Goal: Information Seeking & Learning: Check status

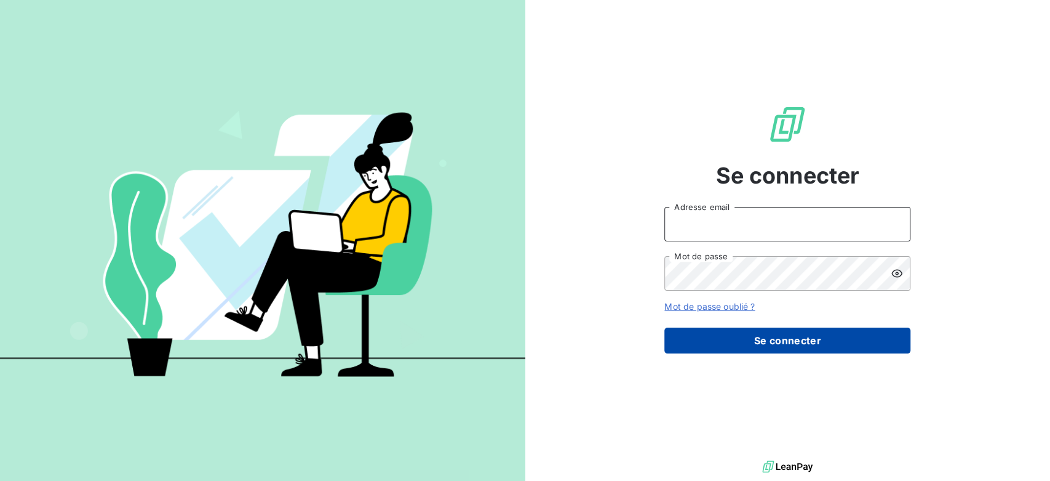
type input "[EMAIL_ADDRESS][DOMAIN_NAME]"
click at [819, 340] on button "Se connecter" at bounding box center [788, 340] width 246 height 26
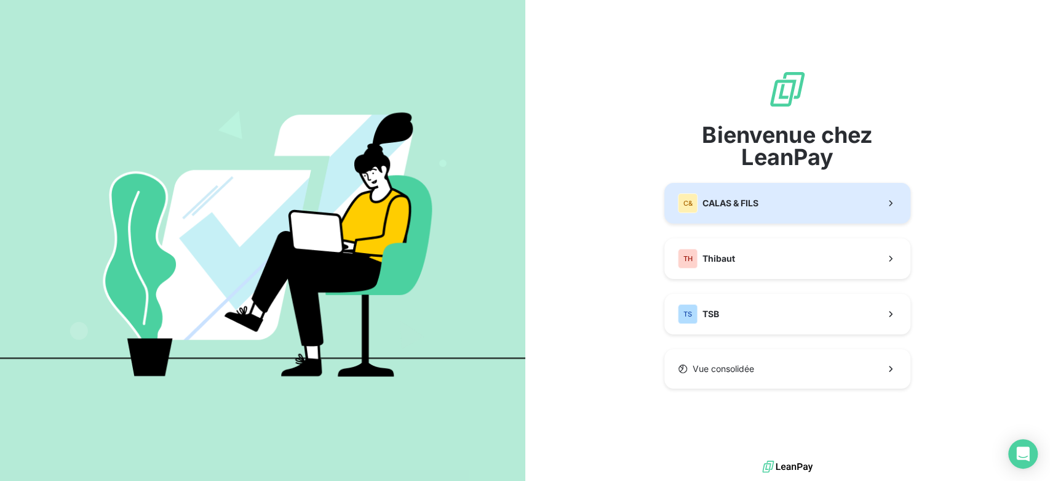
click at [795, 215] on button "C& CALAS & [PERSON_NAME]" at bounding box center [788, 203] width 246 height 41
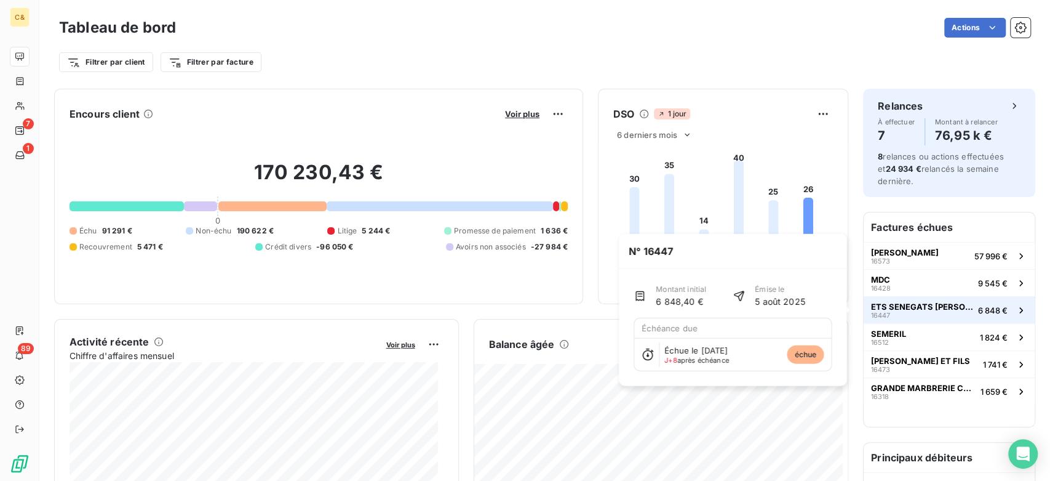
click at [906, 306] on span "ETS SENEGATS [PERSON_NAME] ET FILS" at bounding box center [922, 307] width 102 height 10
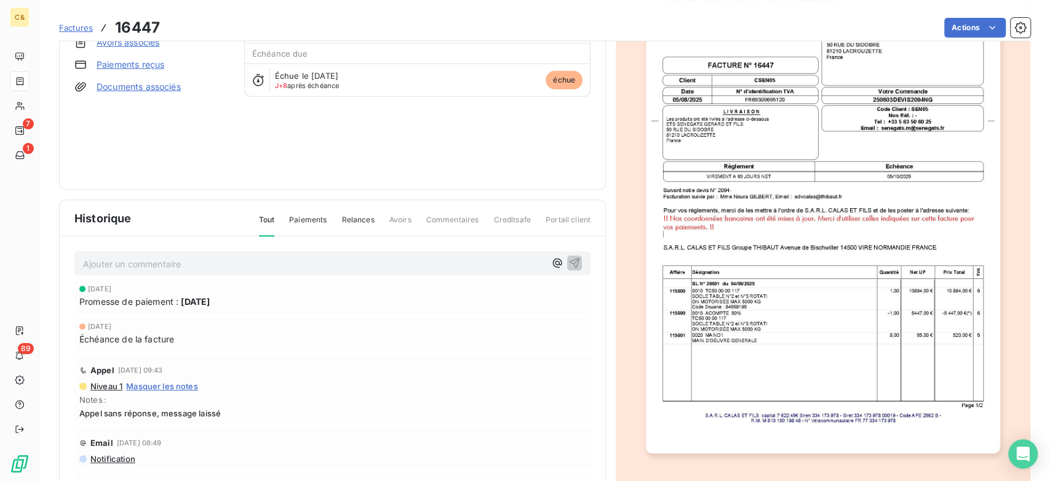
scroll to position [138, 0]
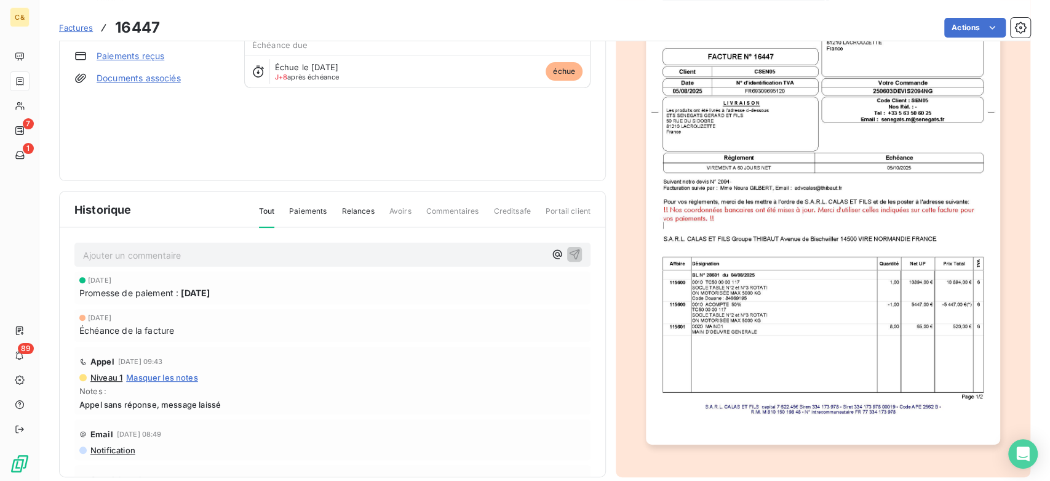
click at [862, 300] on img "button" at bounding box center [823, 193] width 354 height 501
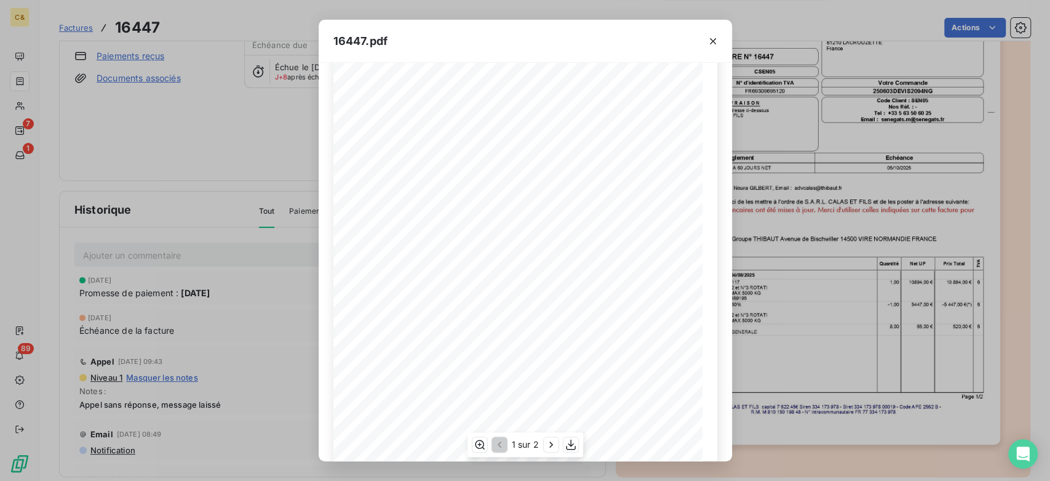
scroll to position [153, 0]
click at [475, 445] on icon "button" at bounding box center [480, 443] width 10 height 9
click at [476, 443] on icon "button" at bounding box center [479, 444] width 12 height 12
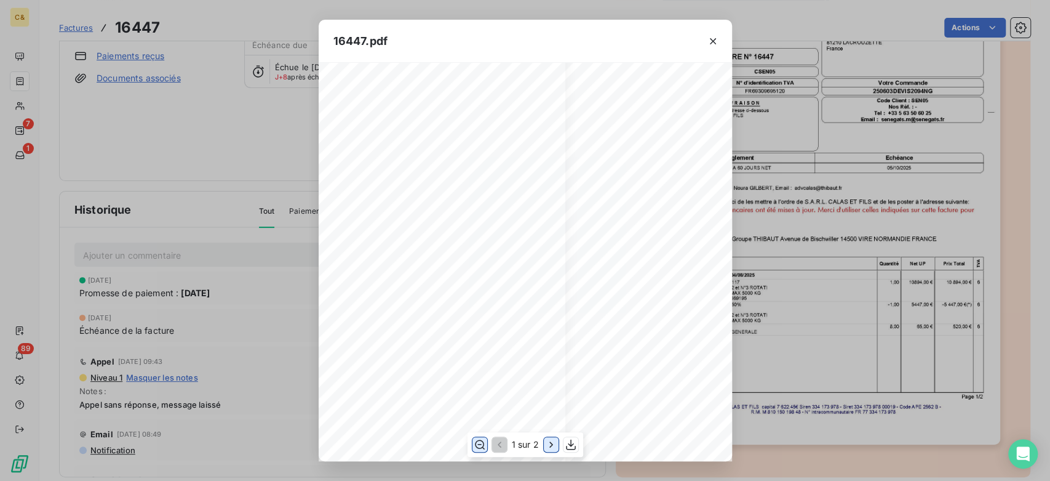
click at [546, 446] on icon "button" at bounding box center [551, 444] width 12 height 12
drag, startPoint x: 718, startPoint y: 40, endPoint x: 698, endPoint y: 40, distance: 19.7
click at [716, 40] on icon "button" at bounding box center [713, 41] width 12 height 12
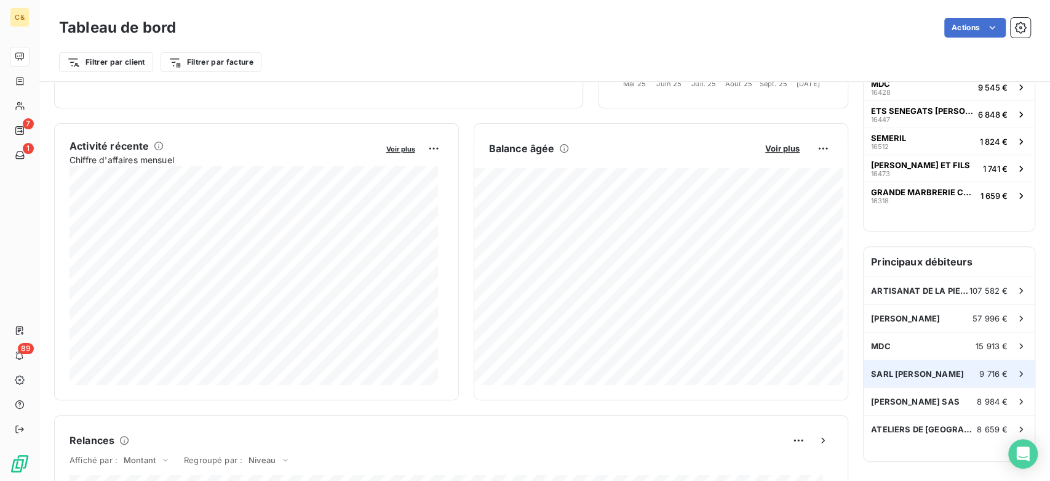
scroll to position [206, 0]
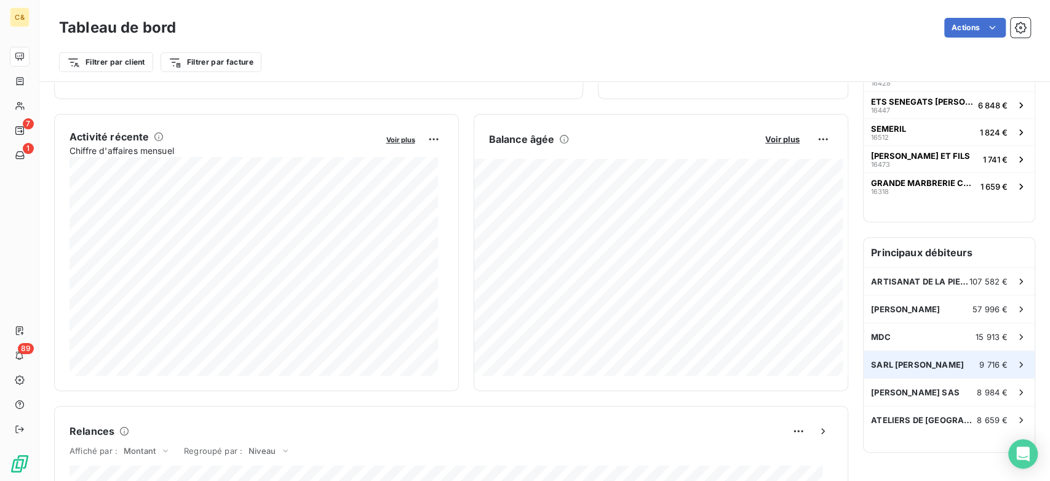
click at [899, 363] on span "SARL [PERSON_NAME]" at bounding box center [917, 364] width 93 height 10
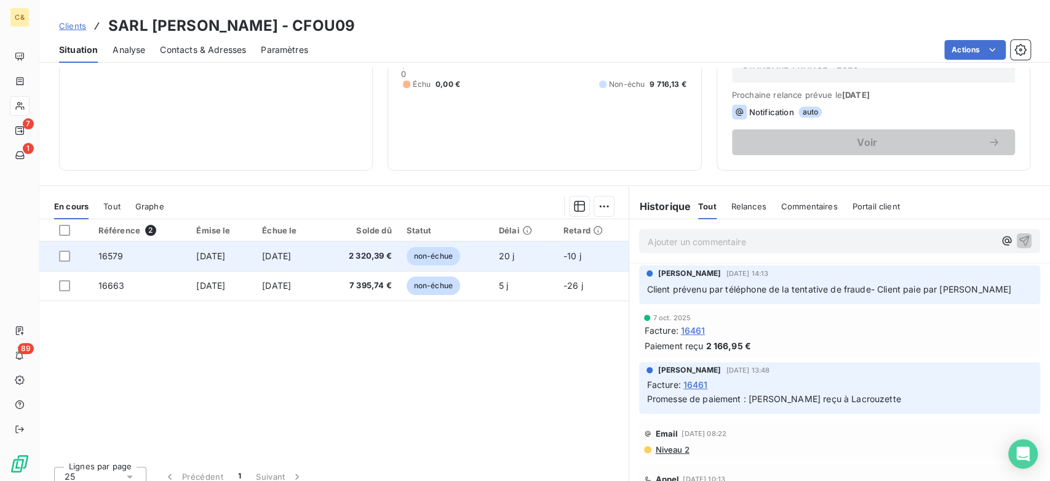
scroll to position [169, 0]
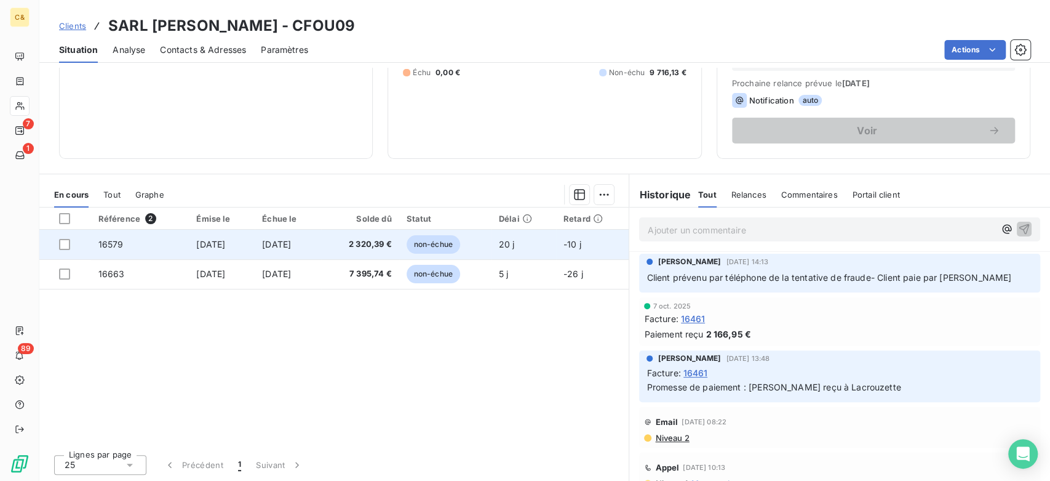
click at [287, 242] on span "[DATE]" at bounding box center [276, 244] width 29 height 10
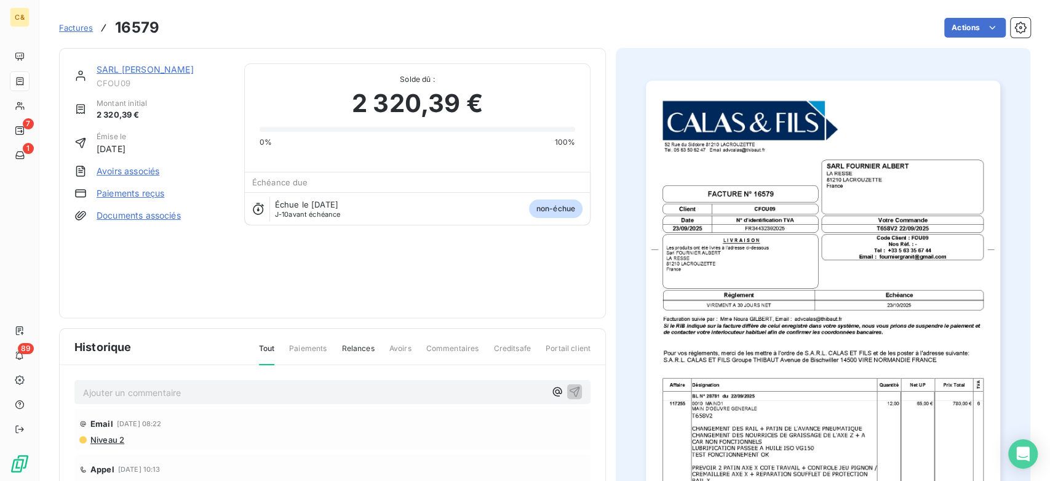
scroll to position [1, 0]
click at [793, 268] on img "button" at bounding box center [823, 330] width 354 height 501
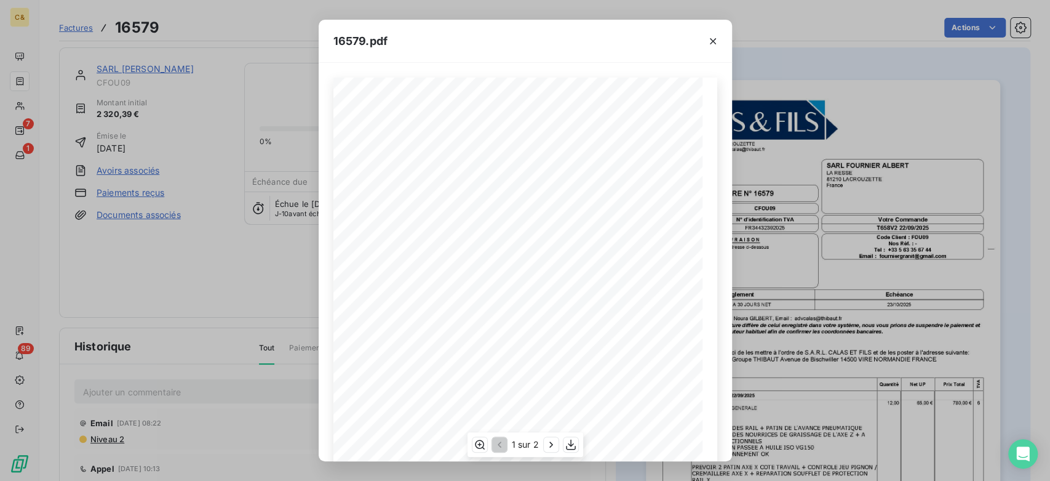
scroll to position [137, 0]
click at [548, 449] on icon "button" at bounding box center [551, 444] width 12 height 12
click at [270, 255] on div "16579.pdf [STREET_ADDRESS]. 05 63 50 62 47 Email: [EMAIL_ADDRESS][DOMAIN_NAME] …" at bounding box center [525, 240] width 1050 height 481
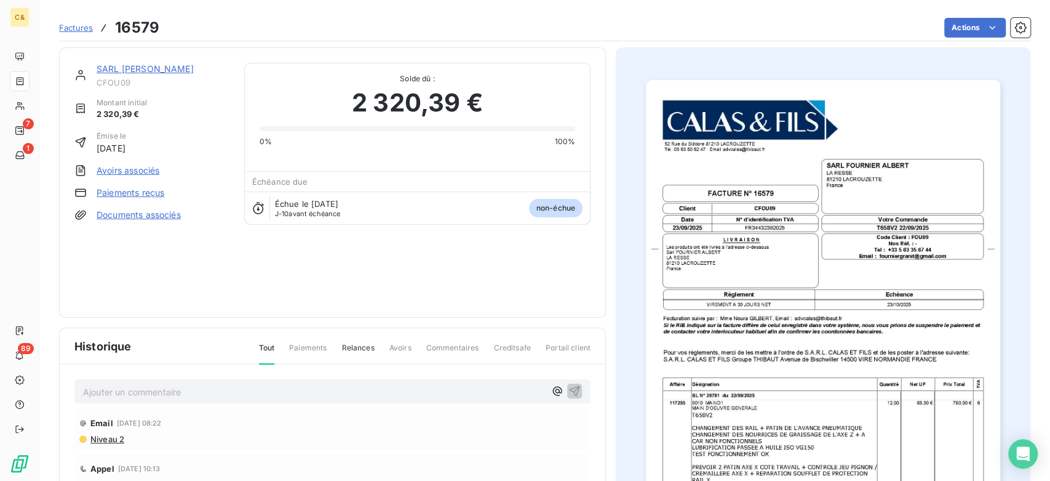
click at [81, 31] on span "Factures" at bounding box center [76, 28] width 34 height 10
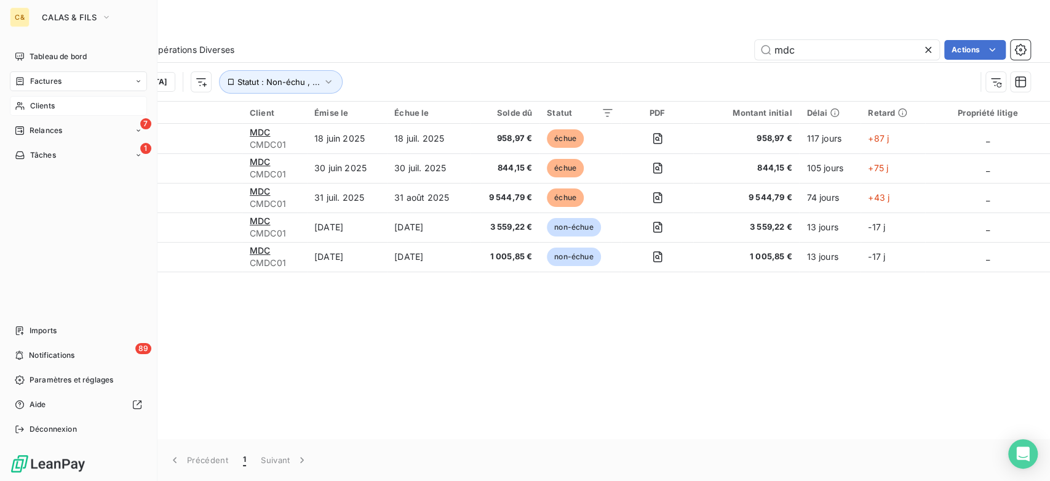
click at [56, 106] on div "Clients" at bounding box center [78, 106] width 137 height 20
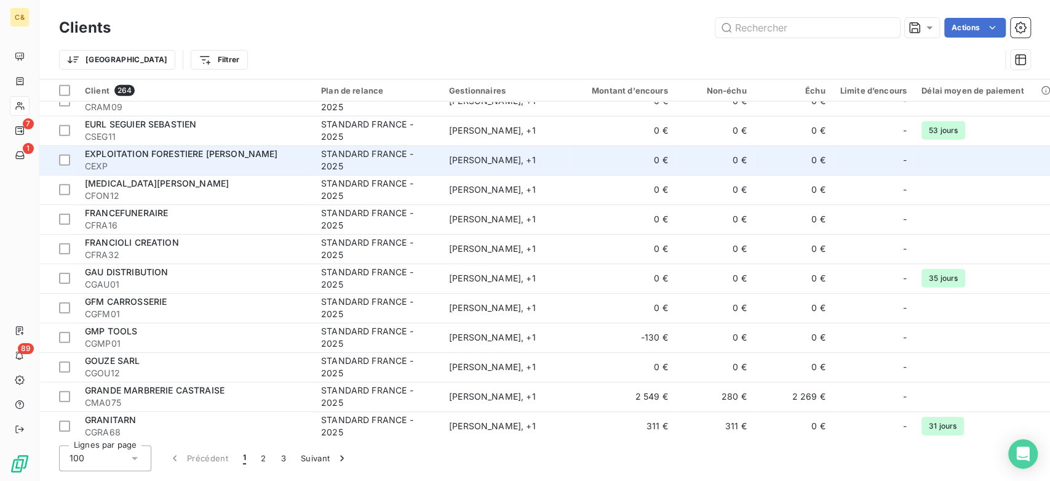
scroll to position [2625, 0]
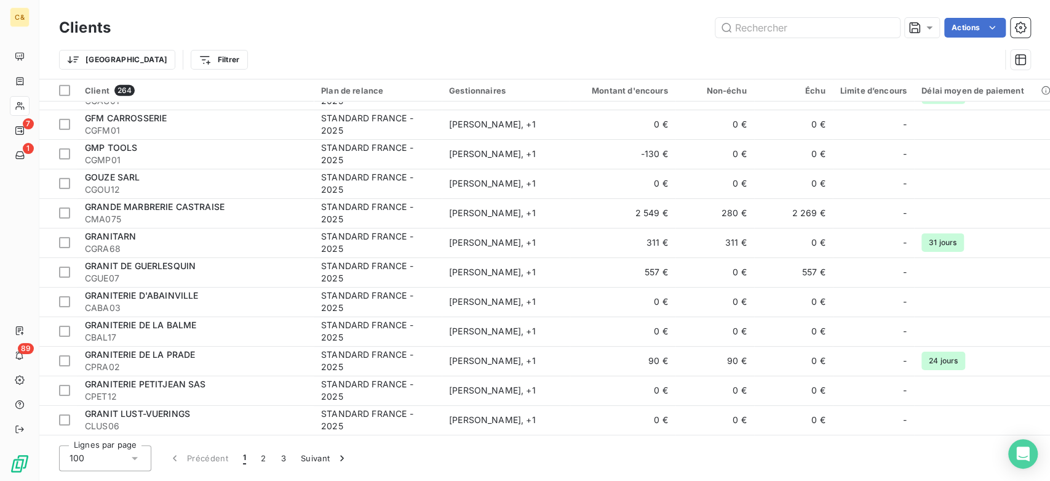
click at [145, 457] on div "100" at bounding box center [105, 458] width 92 height 26
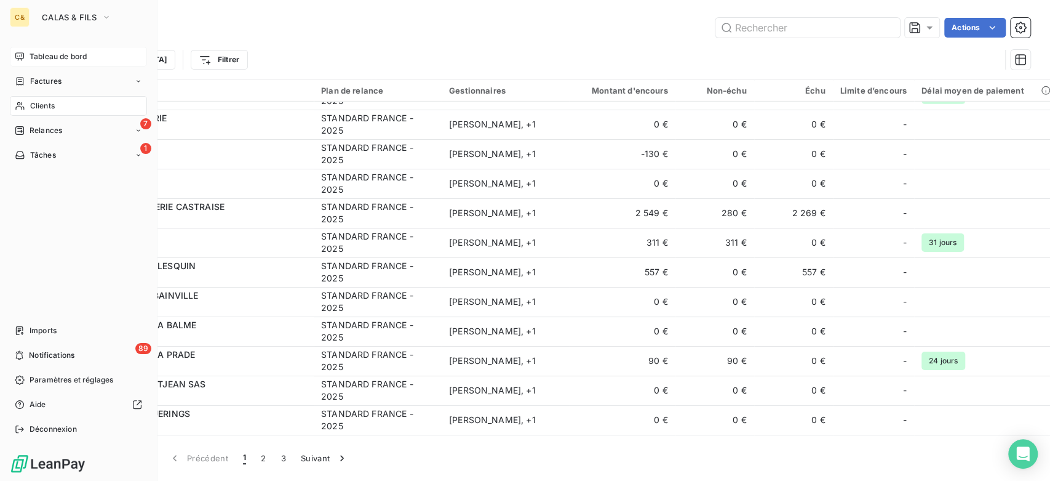
click at [44, 58] on span "Tableau de bord" at bounding box center [58, 56] width 57 height 11
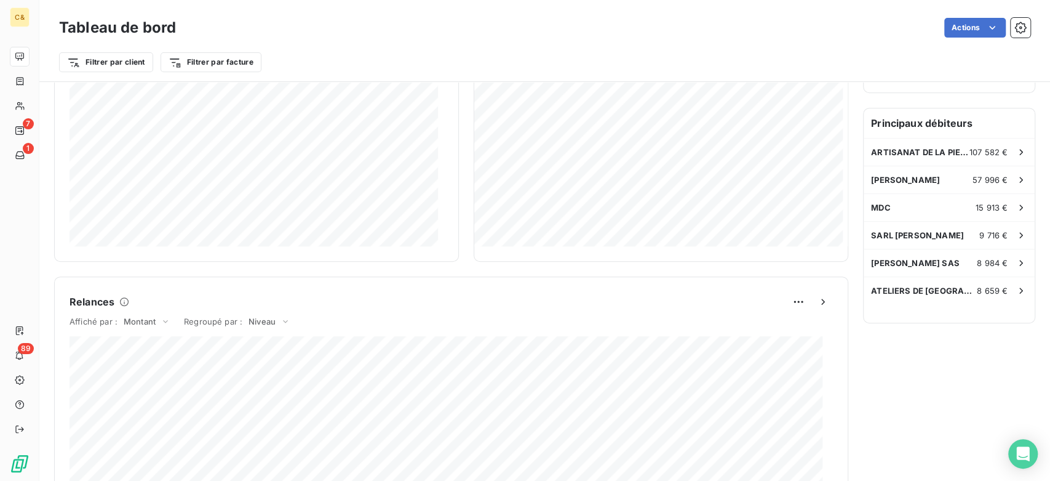
scroll to position [342, 0]
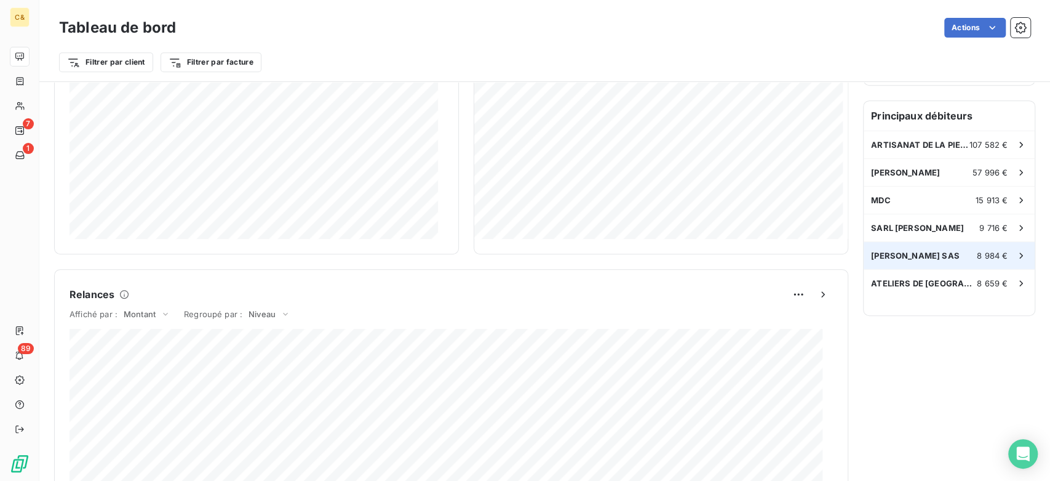
click at [911, 255] on span "[PERSON_NAME] SAS" at bounding box center [915, 255] width 89 height 10
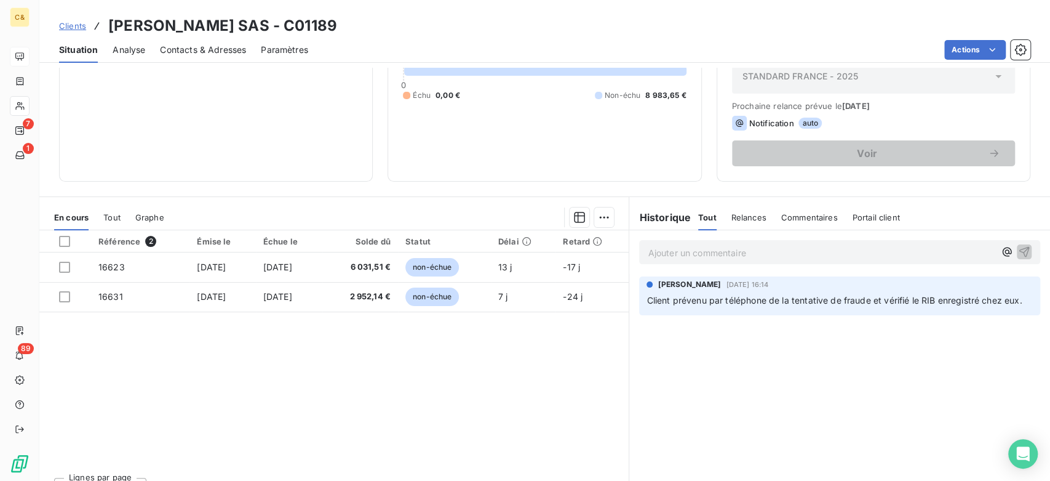
scroll to position [169, 0]
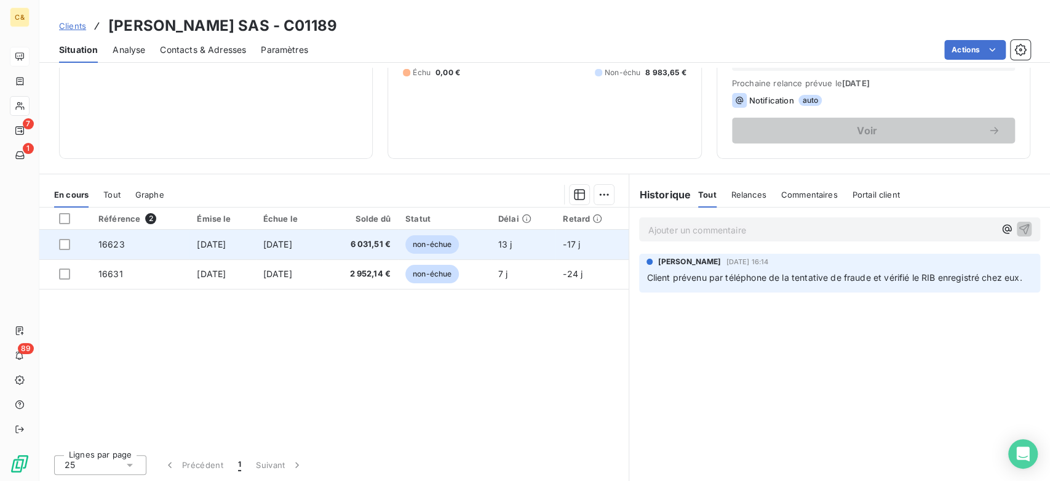
click at [323, 245] on td "[DATE]" at bounding box center [289, 245] width 67 height 30
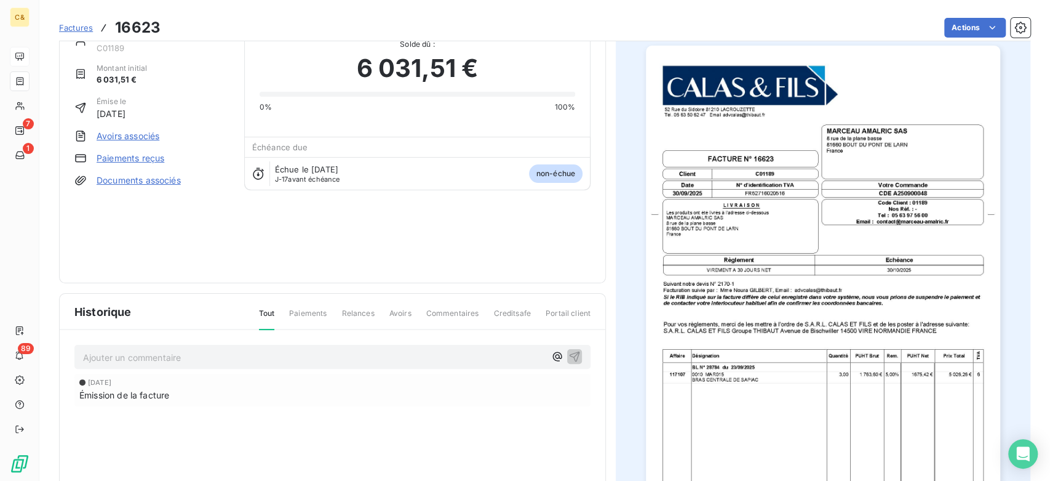
scroll to position [69, 0]
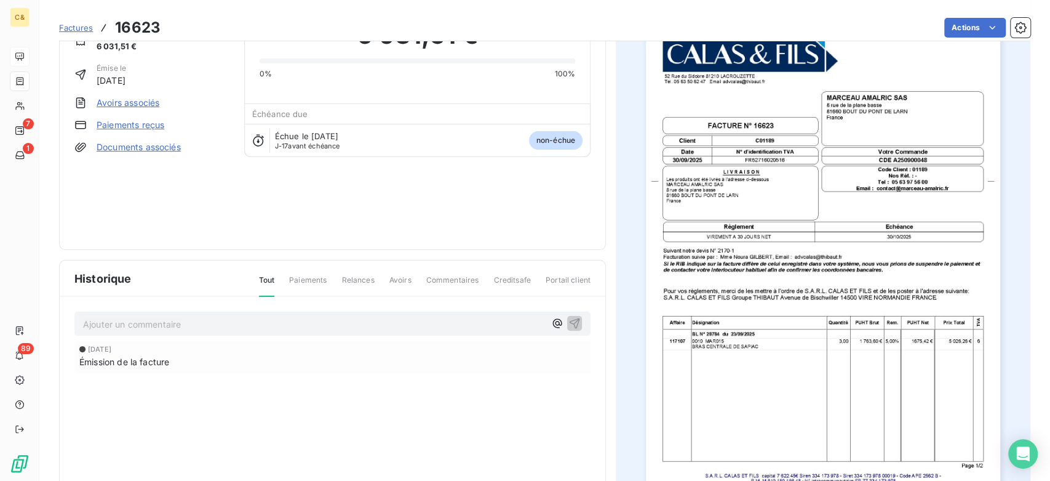
click at [850, 335] on img "button" at bounding box center [823, 262] width 354 height 501
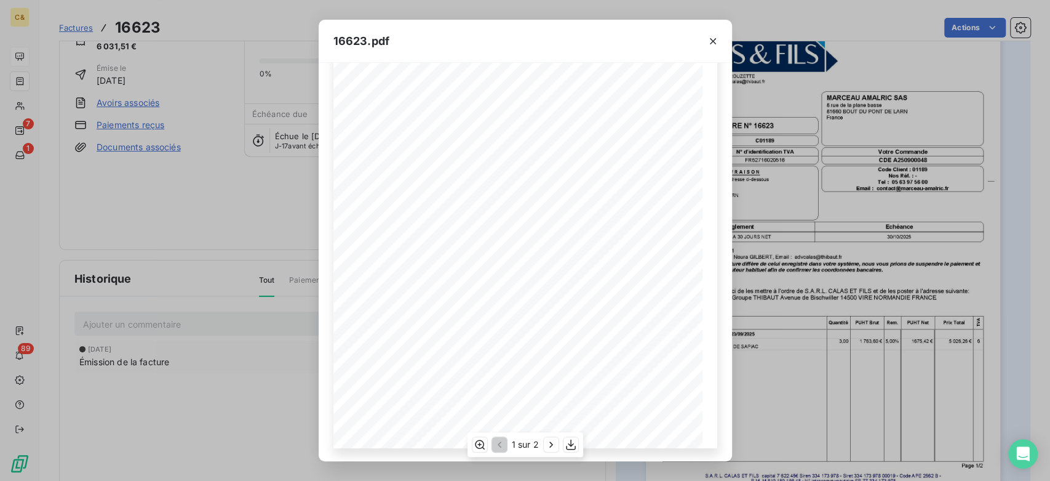
scroll to position [153, 0]
click at [553, 445] on icon "button" at bounding box center [551, 444] width 12 height 12
click at [710, 41] on icon "button" at bounding box center [713, 41] width 12 height 12
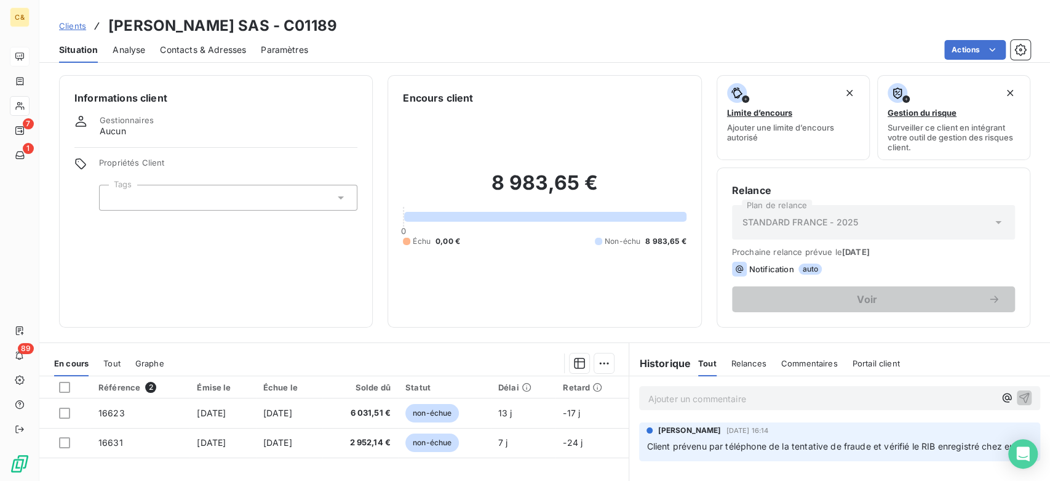
scroll to position [169, 0]
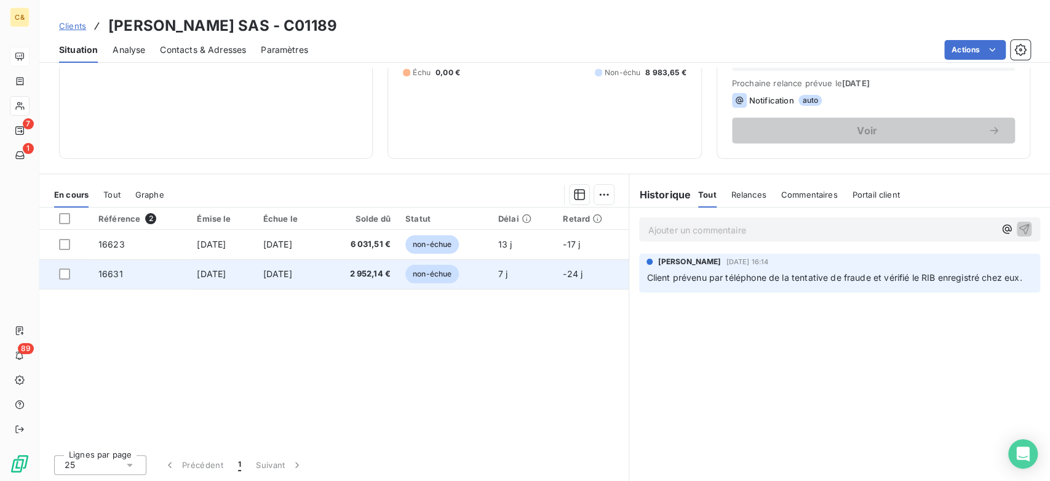
click at [223, 274] on span "[DATE]" at bounding box center [211, 273] width 29 height 10
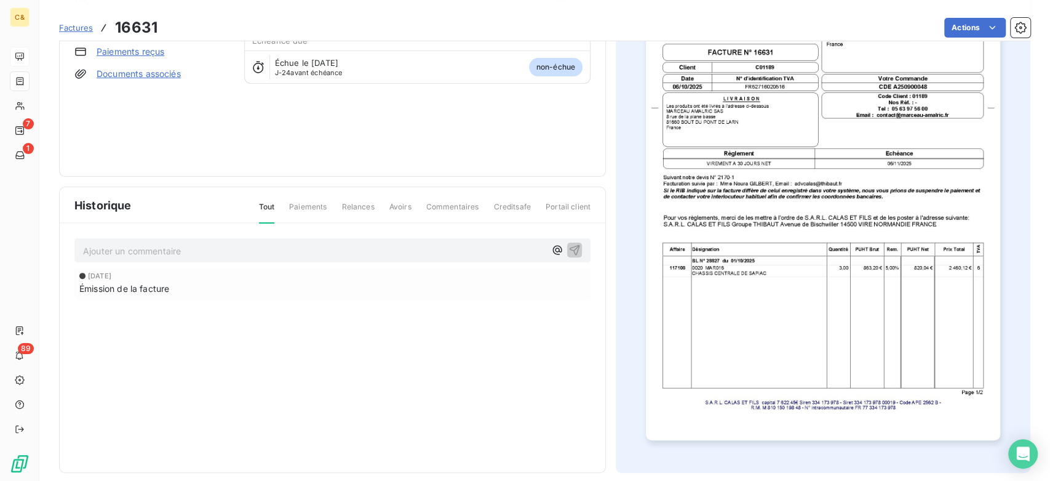
scroll to position [147, 0]
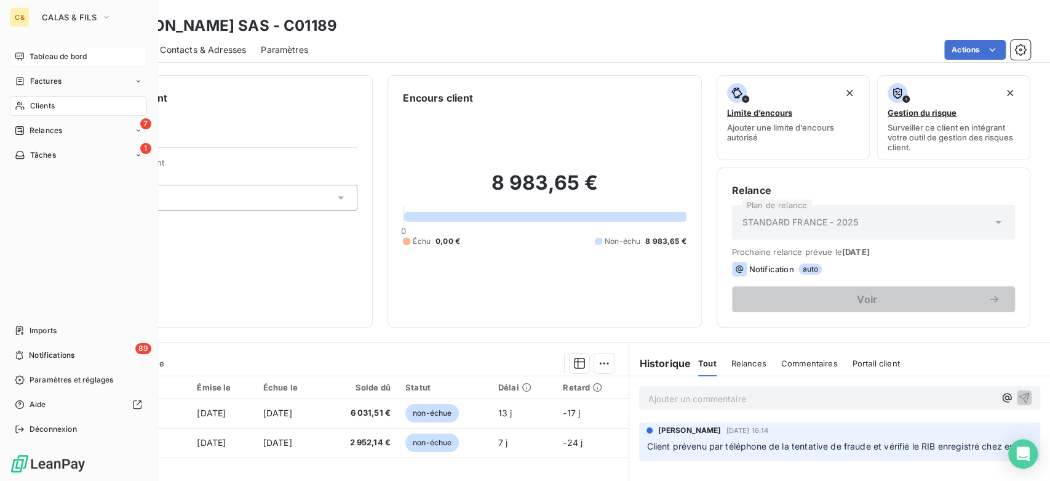
click at [26, 60] on div "Tableau de bord" at bounding box center [78, 57] width 137 height 20
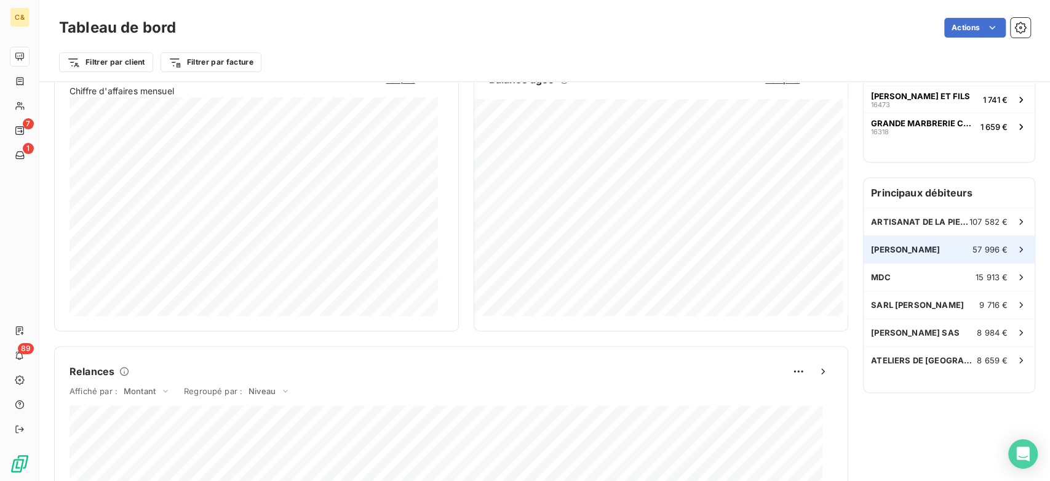
scroll to position [274, 0]
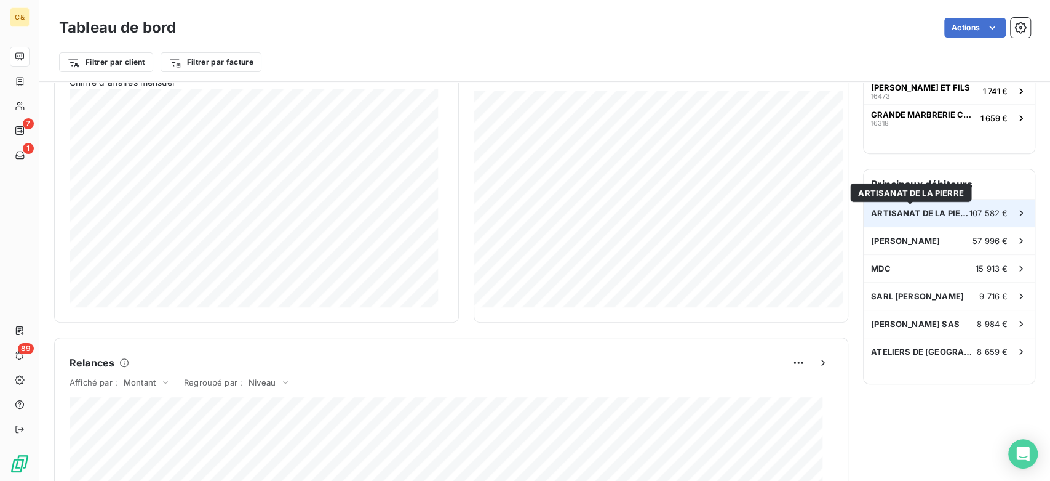
click at [910, 208] on span "ARTISANAT DE LA PIERRE" at bounding box center [920, 213] width 98 height 10
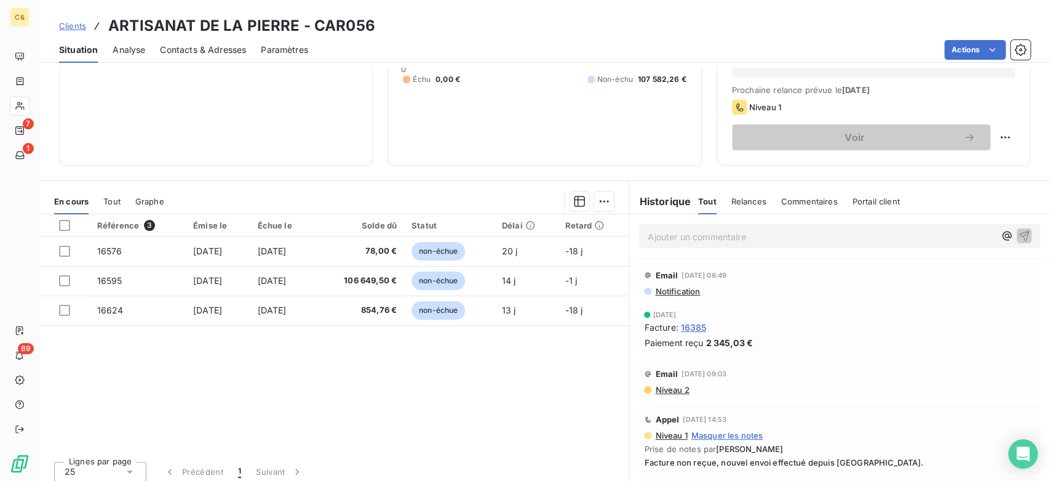
scroll to position [169, 0]
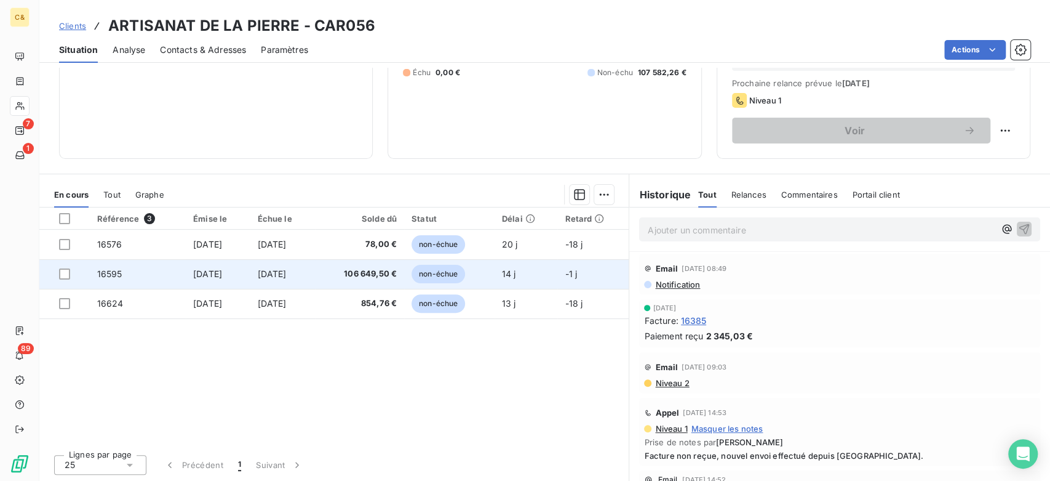
click at [367, 262] on td "106 649,50 €" at bounding box center [359, 274] width 89 height 30
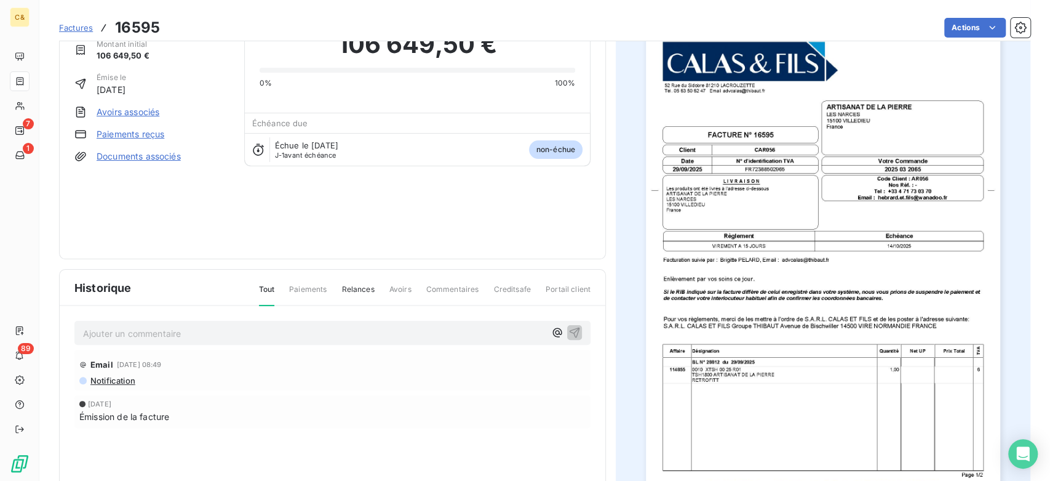
scroll to position [137, 0]
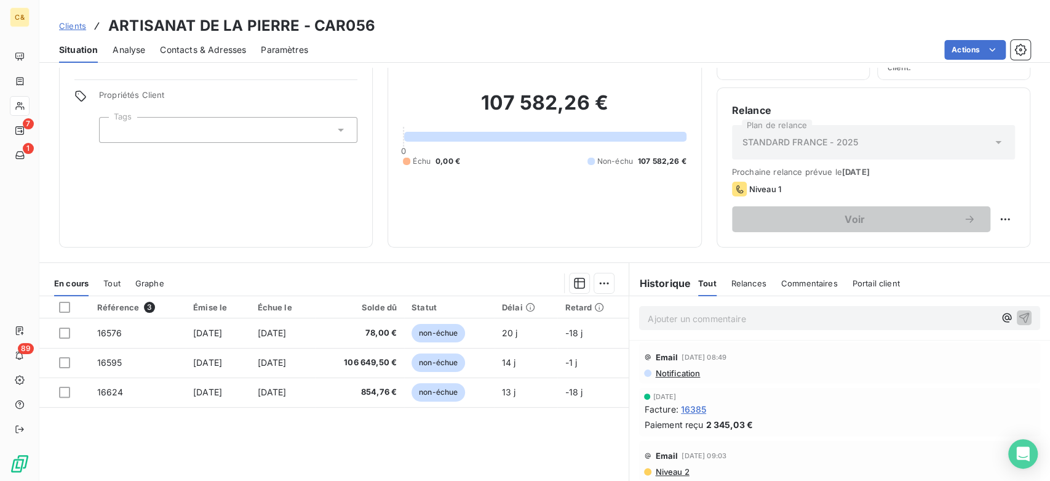
scroll to position [169, 0]
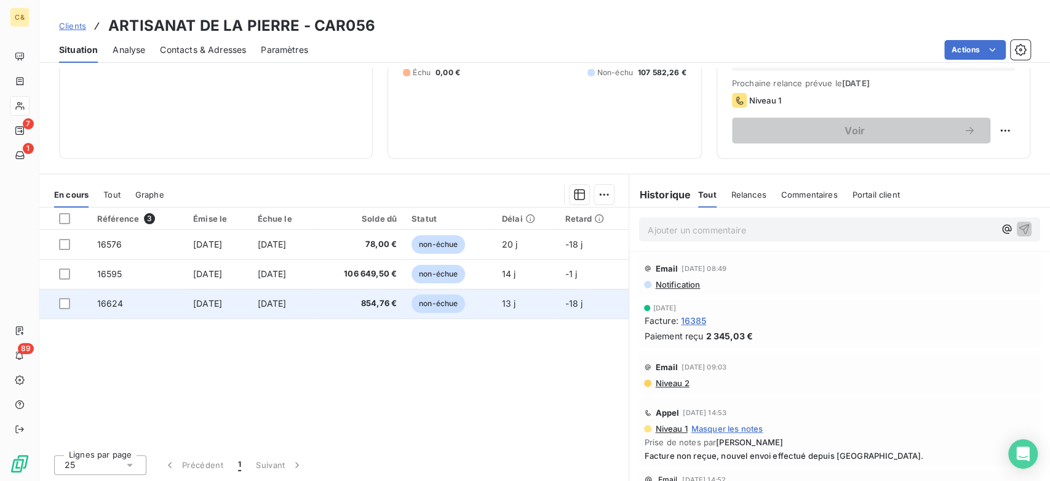
click at [354, 290] on td "854,76 €" at bounding box center [359, 304] width 89 height 30
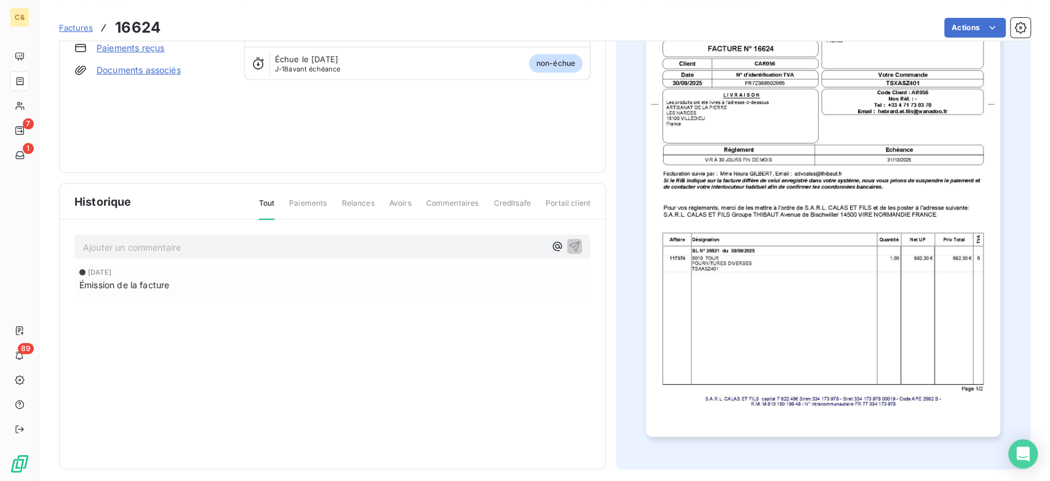
scroll to position [147, 0]
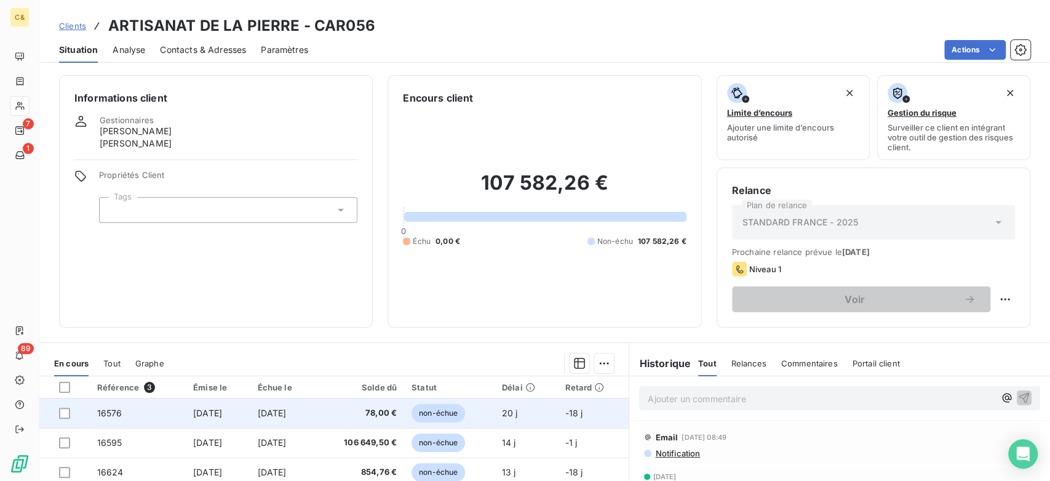
click at [258, 406] on td "[DATE]" at bounding box center [282, 413] width 65 height 30
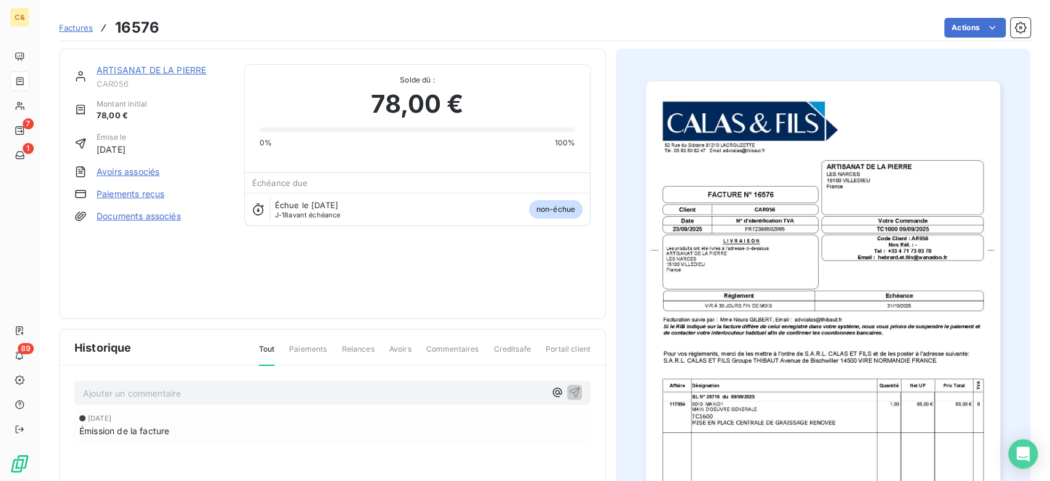
scroll to position [137, 0]
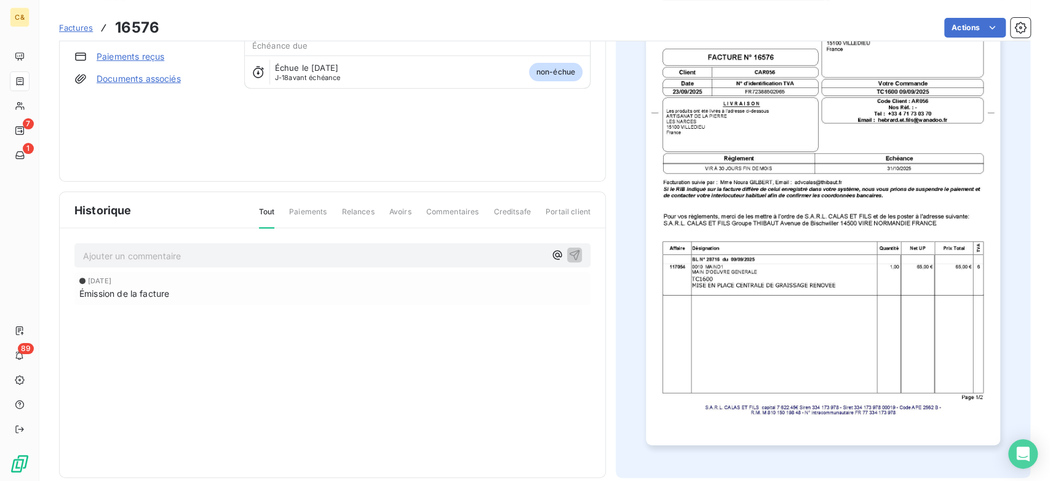
click at [840, 218] on img "button" at bounding box center [823, 194] width 354 height 501
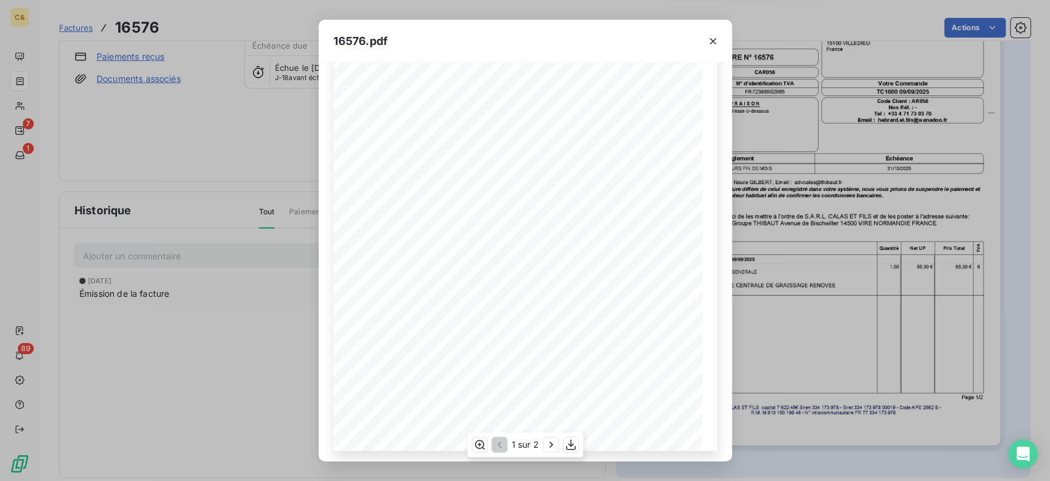
scroll to position [153, 0]
click at [554, 445] on icon "button" at bounding box center [551, 444] width 12 height 12
click at [706, 48] on button "button" at bounding box center [713, 41] width 20 height 20
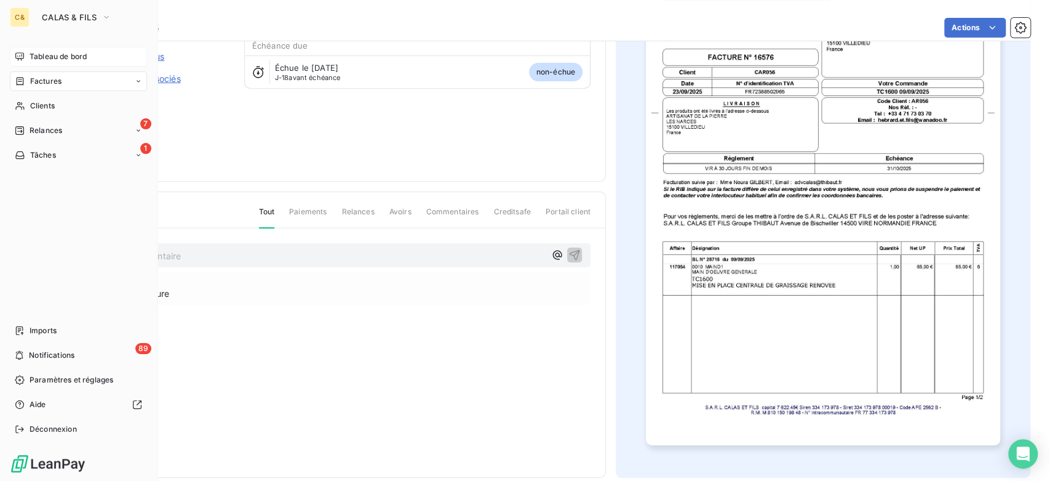
click at [28, 64] on div "Tableau de bord" at bounding box center [78, 57] width 137 height 20
